Goal: Task Accomplishment & Management: Complete application form

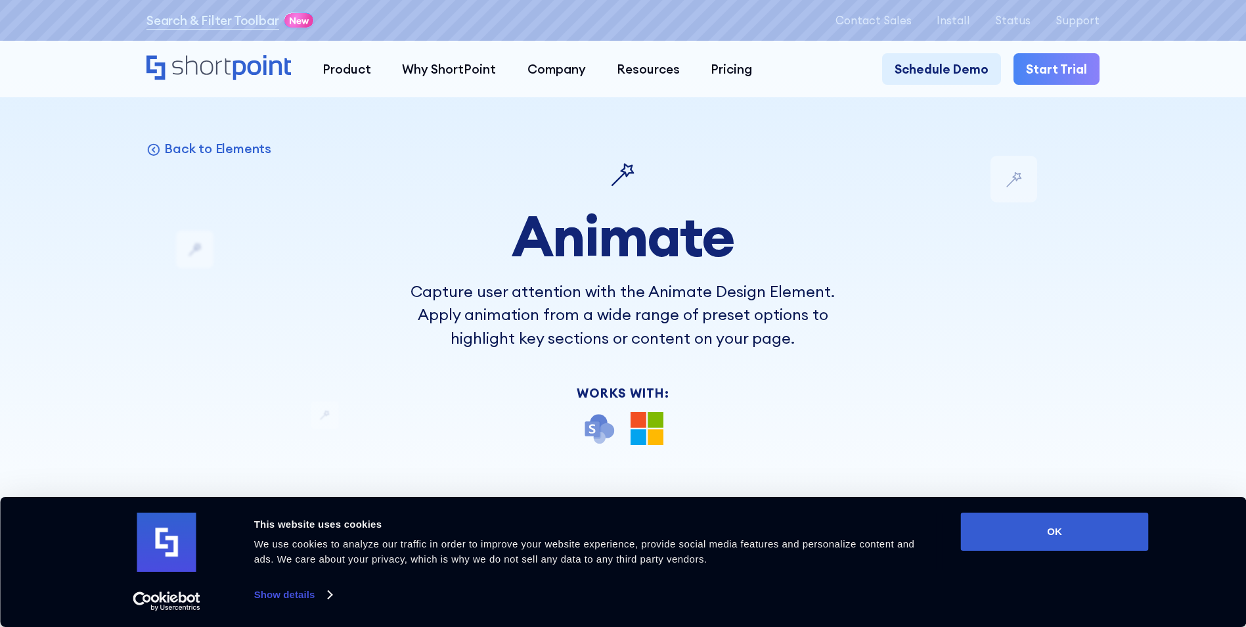
click at [1085, 80] on link "Start Trial" at bounding box center [1057, 68] width 86 height 31
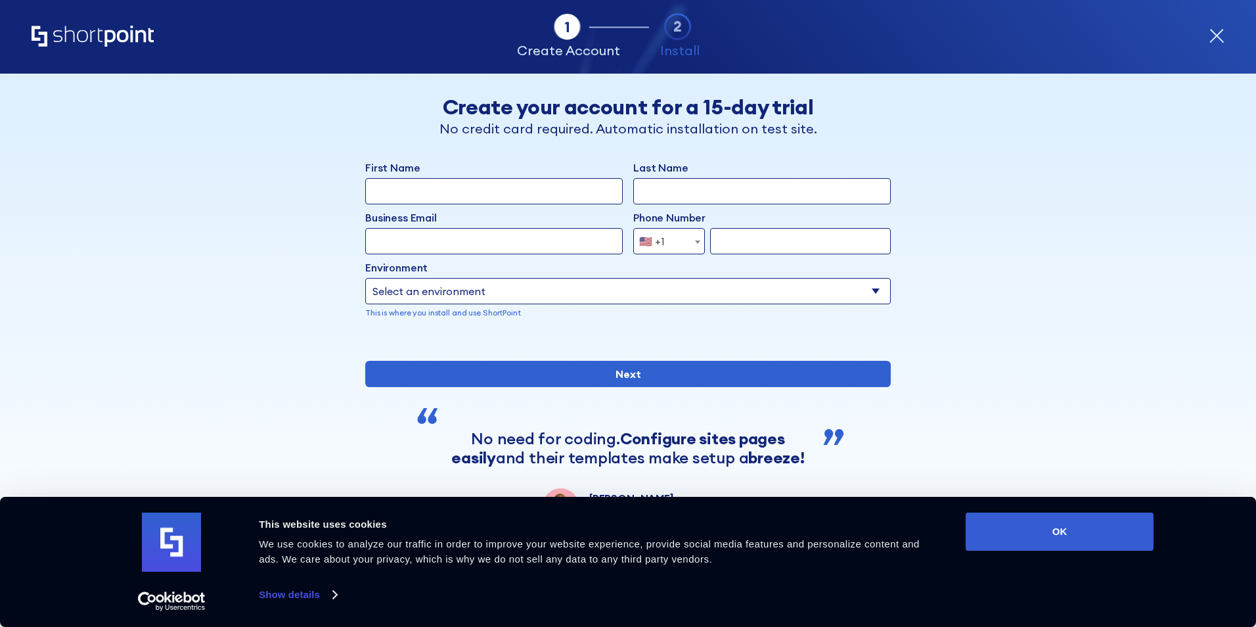
click at [485, 198] on input "First Name" at bounding box center [494, 191] width 258 height 26
click at [923, 202] on div "Back Back Create your account for a 15-day trial No credit card required. Autom…" at bounding box center [628, 299] width 804 height 451
